Goal: Information Seeking & Learning: Learn about a topic

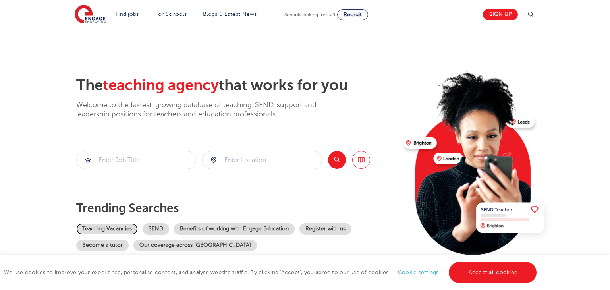
click at [123, 224] on link "Teaching Vacancies" at bounding box center [107, 229] width 62 height 12
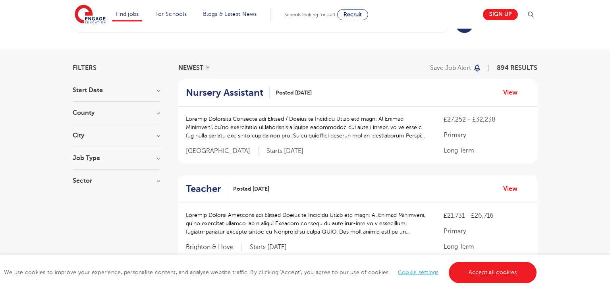
scroll to position [19, 0]
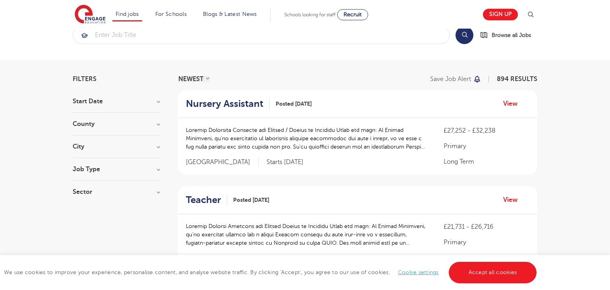
click at [139, 149] on div "City Hounslow 67 [GEOGRAPHIC_DATA] 37 Ealing 34 [GEOGRAPHIC_DATA] 34 [GEOGRAPHI…" at bounding box center [116, 150] width 87 height 15
click at [160, 141] on section "Start Date October 124 November 98 [DATE] [DATE] Show more County [GEOGRAPHIC_D…" at bounding box center [116, 150] width 87 height 105
click at [160, 142] on section "Start Date October 124 November 98 [DATE] [DATE] Show more County [GEOGRAPHIC_D…" at bounding box center [116, 150] width 87 height 105
click at [159, 144] on h3 "City" at bounding box center [116, 146] width 87 height 6
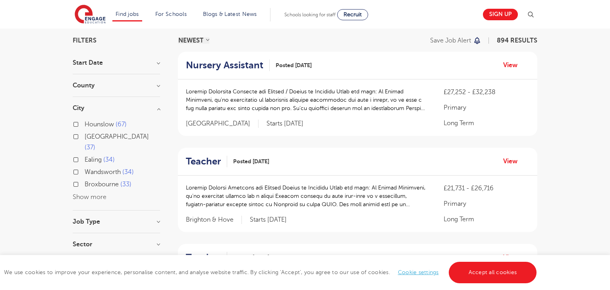
scroll to position [59, 0]
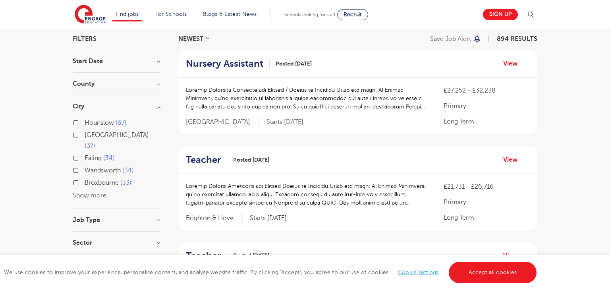
click at [84, 134] on div "Leeds 37" at bounding box center [116, 141] width 87 height 23
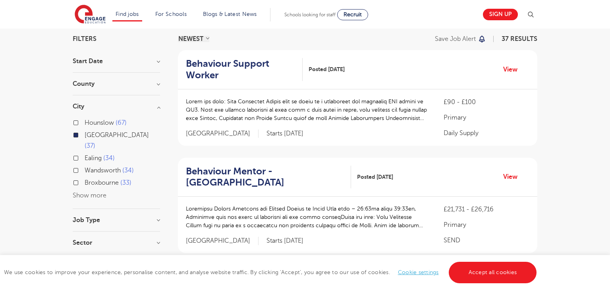
click at [99, 192] on button "Show more" at bounding box center [90, 195] width 34 height 7
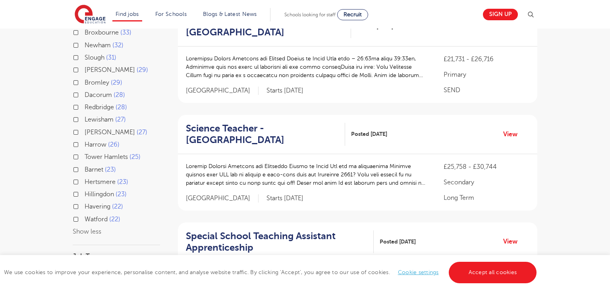
scroll to position [210, 0]
click at [91, 227] on button "Show less" at bounding box center [87, 230] width 29 height 7
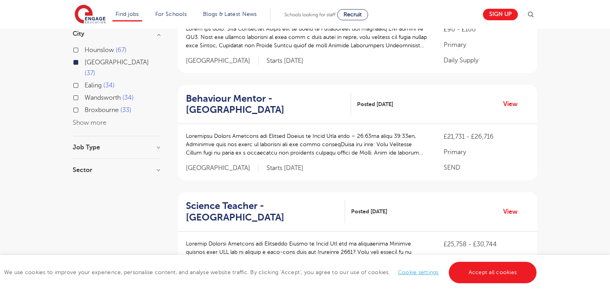
scroll to position [0, 0]
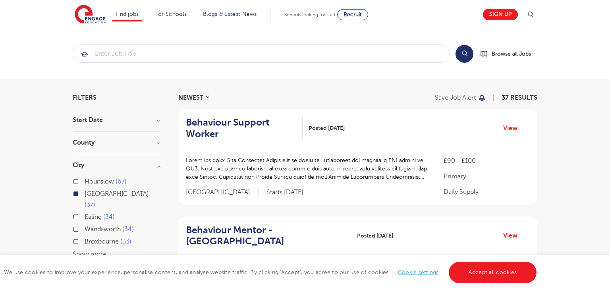
click at [157, 163] on h3 "City" at bounding box center [116, 165] width 87 height 6
click at [133, 185] on h3 "Job Type" at bounding box center [116, 188] width 87 height 6
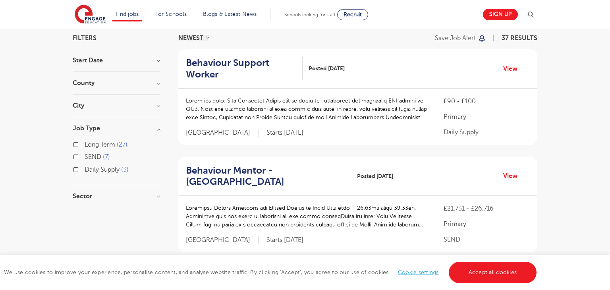
scroll to position [61, 0]
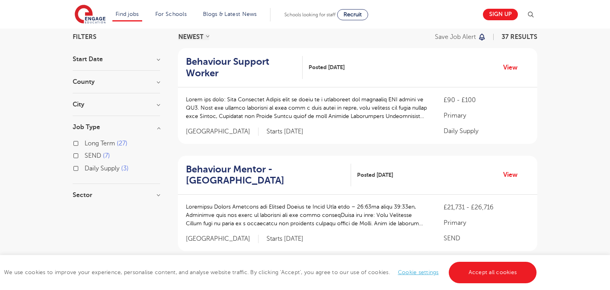
click at [159, 193] on h3 "Sector" at bounding box center [116, 195] width 87 height 6
click at [85, 225] on label "Primary 10" at bounding box center [102, 224] width 35 height 10
click at [85, 225] on input "Primary 10" at bounding box center [87, 222] width 5 height 5
checkbox input "true"
click at [85, 236] on label "SEN 4" at bounding box center [95, 236] width 21 height 10
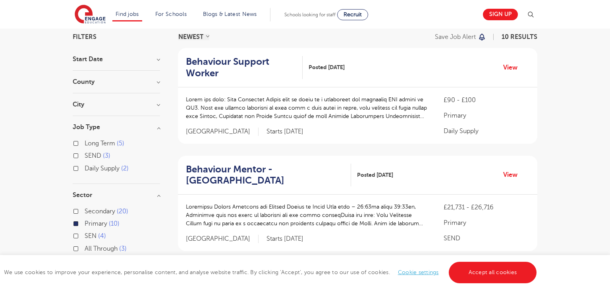
click at [85, 236] on input "SEN 4" at bounding box center [87, 234] width 5 height 5
checkbox input "true"
click at [470, 267] on link "Accept all cookies" at bounding box center [493, 272] width 88 height 21
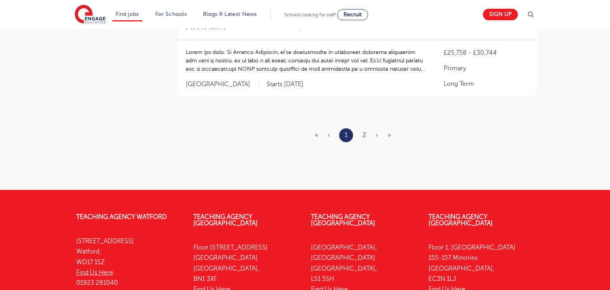
scroll to position [1076, 0]
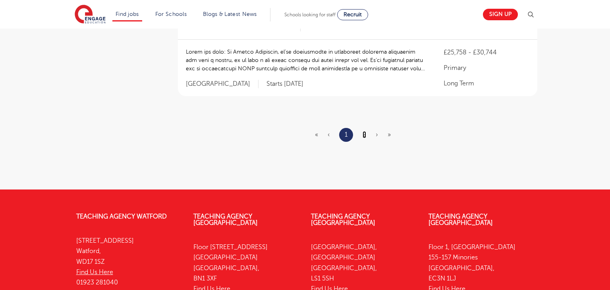
click at [364, 131] on link "2" at bounding box center [365, 134] width 4 height 7
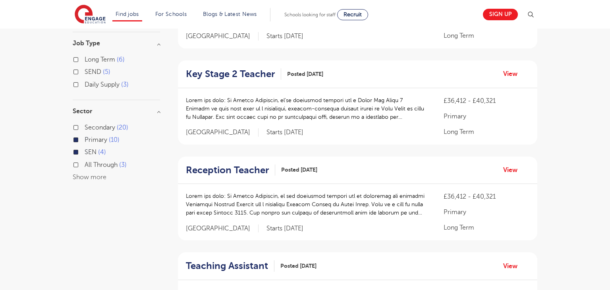
scroll to position [146, 0]
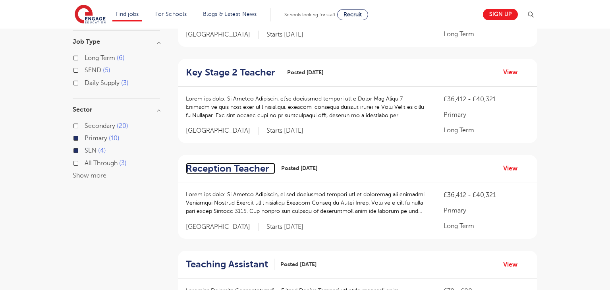
click at [211, 167] on h2 "Reception Teacher" at bounding box center [227, 169] width 83 height 12
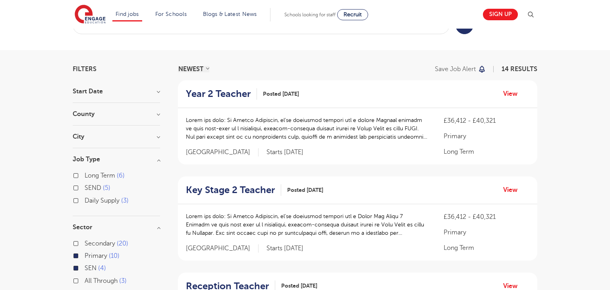
scroll to position [27, 0]
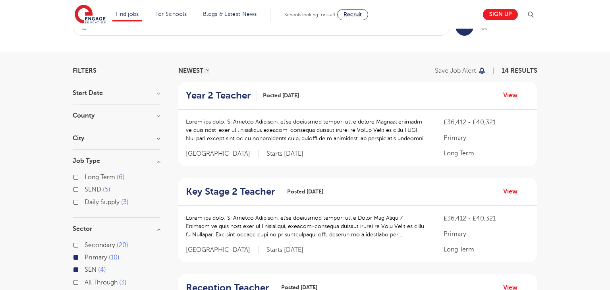
click at [227, 89] on div "Year 2 Teacher Posted [DATE] View" at bounding box center [358, 96] width 360 height 28
click at [227, 92] on h2 "Year 2 Teacher" at bounding box center [218, 96] width 65 height 12
